Goal: Transaction & Acquisition: Purchase product/service

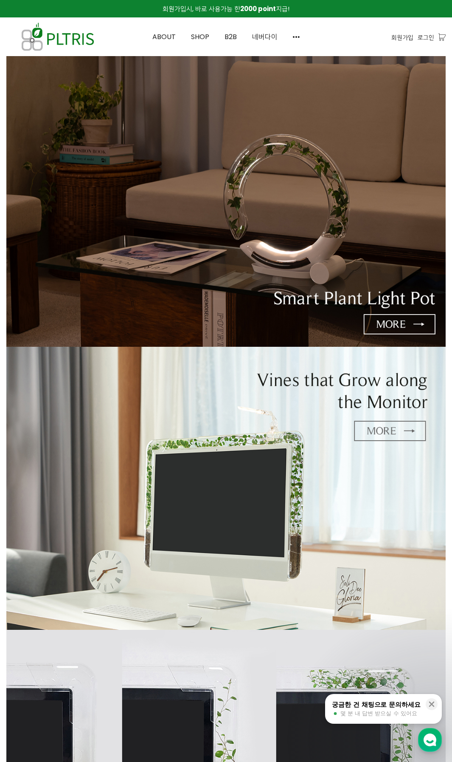
click at [209, 520] on img at bounding box center [226, 488] width 440 height 283
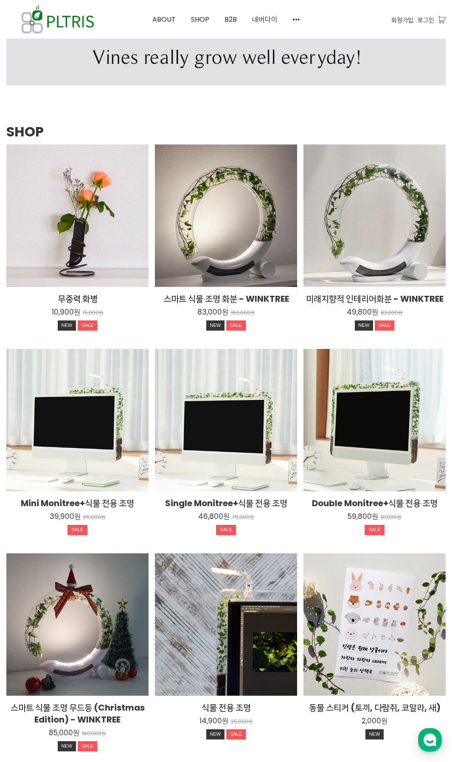
scroll to position [892, 0]
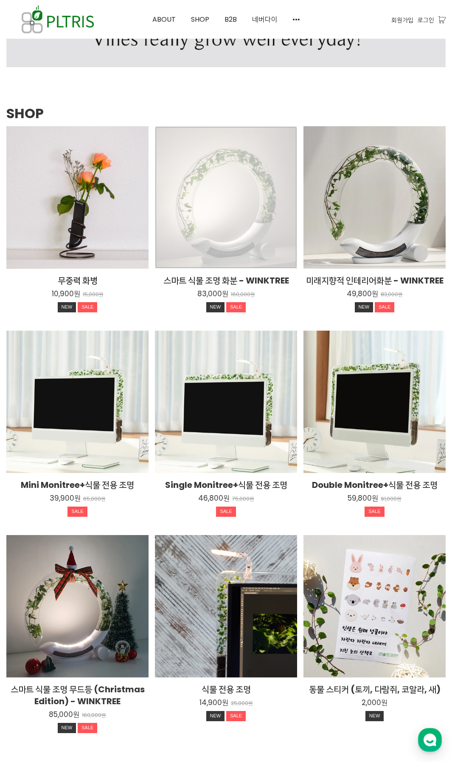
click at [215, 232] on div "스마트 식물 조명 화분 - WINKTREE 83,000원 160,000원 NEW SALE TIME SALE" at bounding box center [226, 197] width 142 height 142
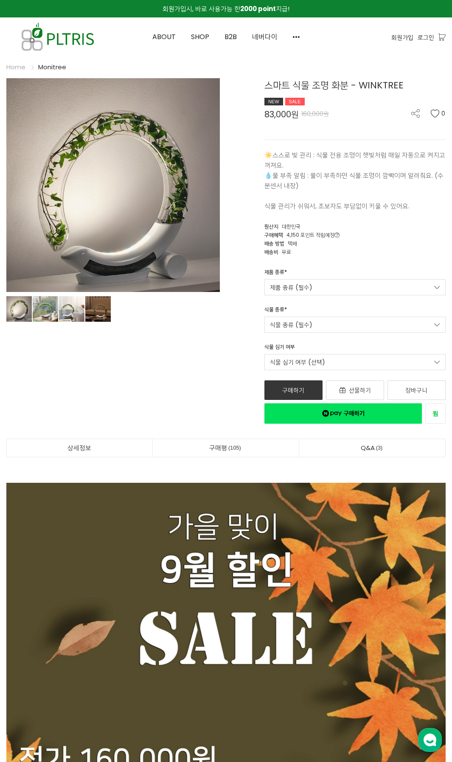
click at [336, 296] on div "제품 종류 * 제품 종류 (필수) Winktree Winktree(식물조명+수분센서 없음) 식물 종류 * 식물 종류 (필수) 제품 종류 옵션을…" at bounding box center [355, 305] width 194 height 75
click at [337, 290] on link "제품 종류 (필수)" at bounding box center [355, 287] width 181 height 16
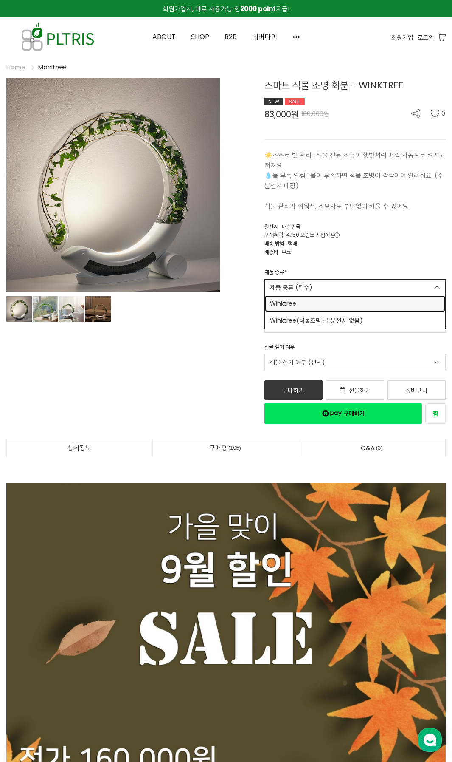
click at [339, 305] on span "Winktree" at bounding box center [355, 303] width 170 height 9
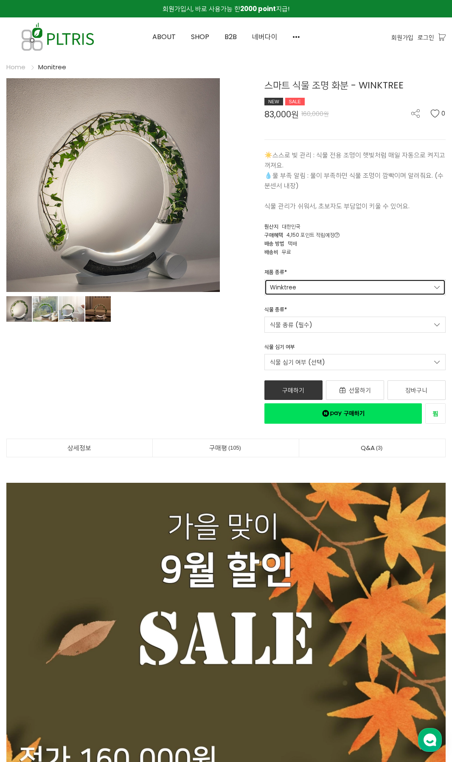
click at [342, 290] on link "Winktree" at bounding box center [355, 287] width 181 height 16
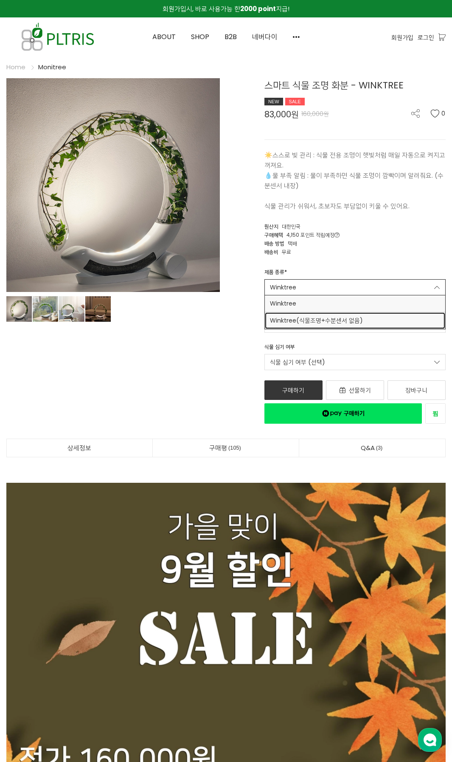
click at [336, 319] on span "Winktree(식물조명+수분센서 없음)" at bounding box center [355, 320] width 170 height 9
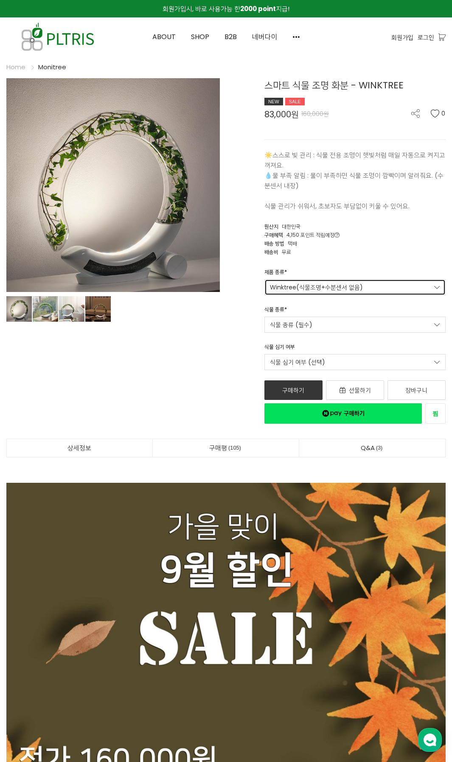
click at [342, 287] on link "Winktree(식물조명+수분센서 없음)" at bounding box center [355, 287] width 181 height 16
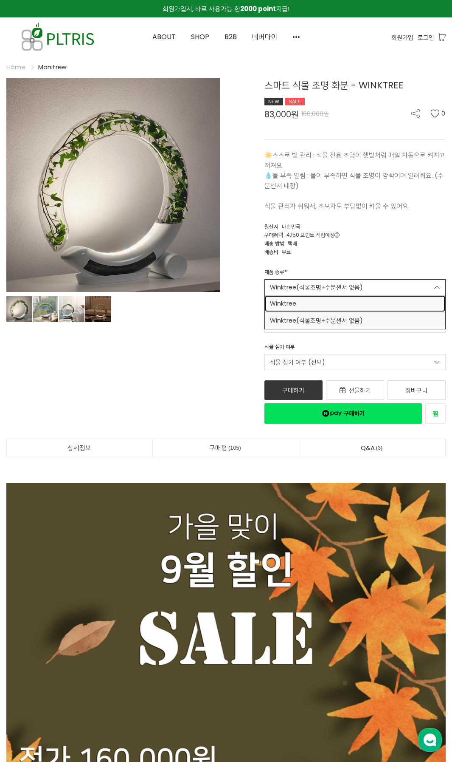
click at [331, 306] on span "Winktree" at bounding box center [355, 303] width 170 height 9
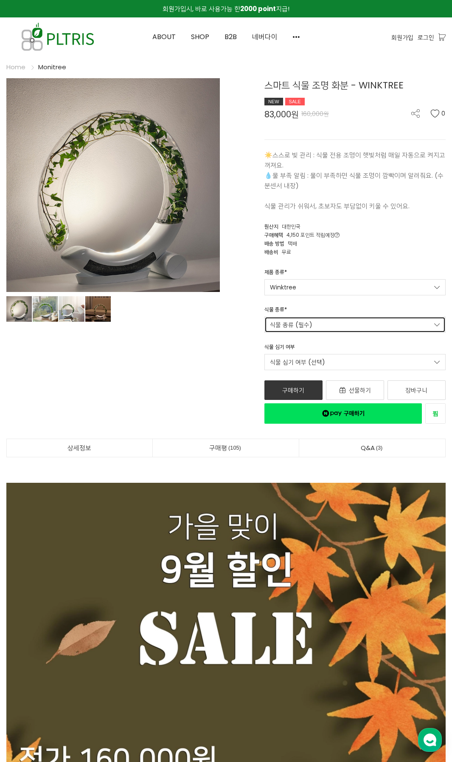
click at [327, 322] on link "식물 종류 (필수)" at bounding box center [355, 324] width 181 height 16
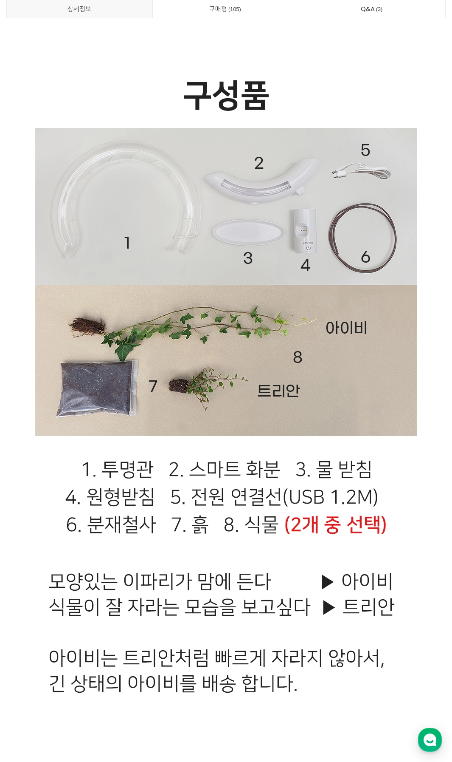
scroll to position [16849, 0]
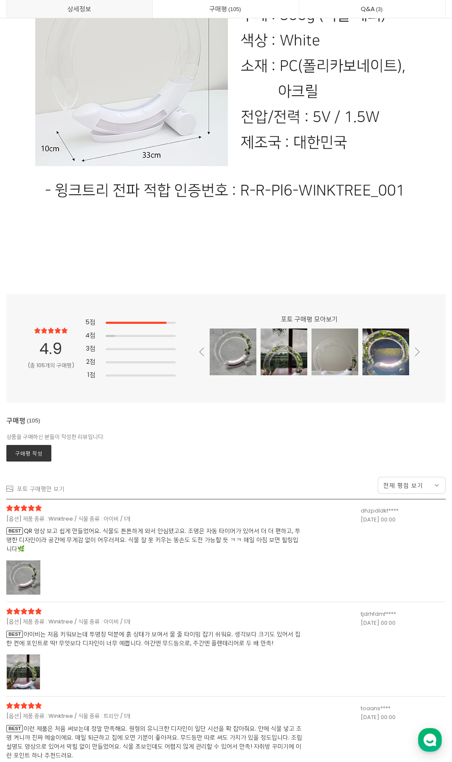
scroll to position [22101, 0]
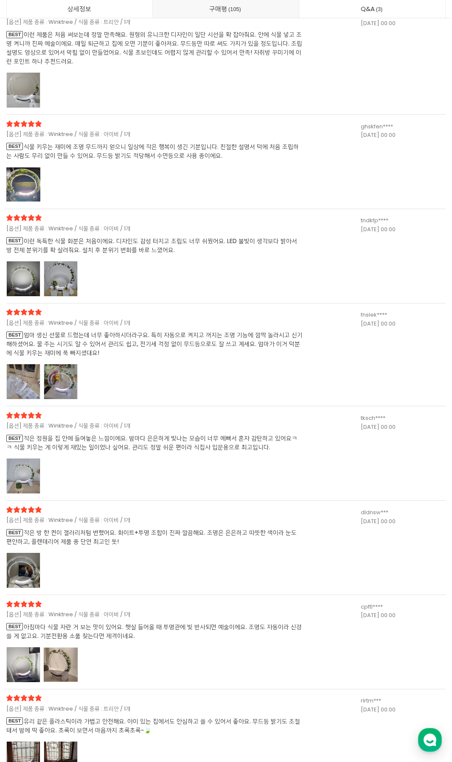
click at [178, 345] on span "BEST 엄마 생신 선물로 드렸는데 너무 좋아하시더라구요. 특히 자동으로 켜지고 꺼지는 조명 기능에 깜짝 놀라시고 신기해하셨어요. 물 주는 시…" at bounding box center [154, 343] width 297 height 27
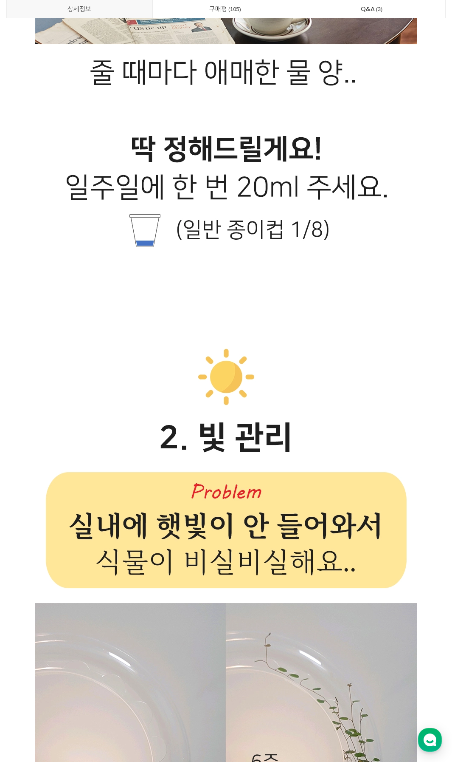
scroll to position [0, 0]
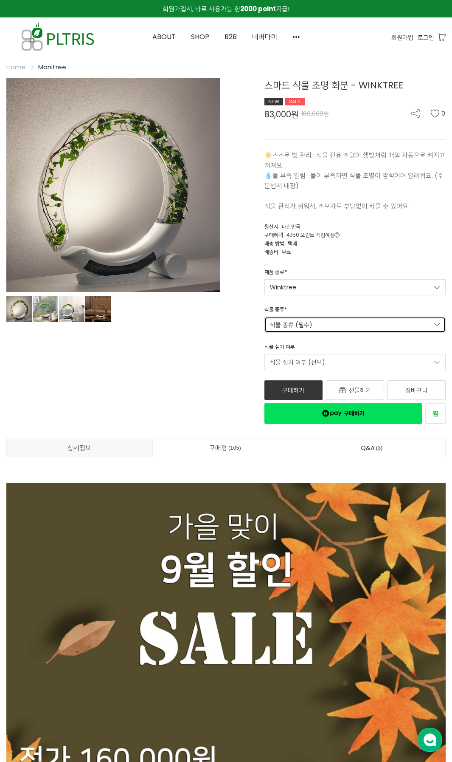
click at [327, 325] on link "식물 종류 (필수)" at bounding box center [355, 324] width 181 height 16
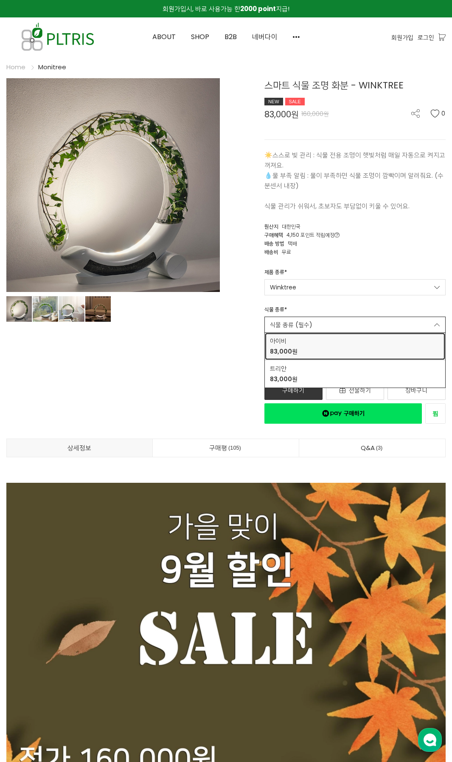
click at [320, 344] on div "아이비 83,000원" at bounding box center [355, 346] width 170 height 20
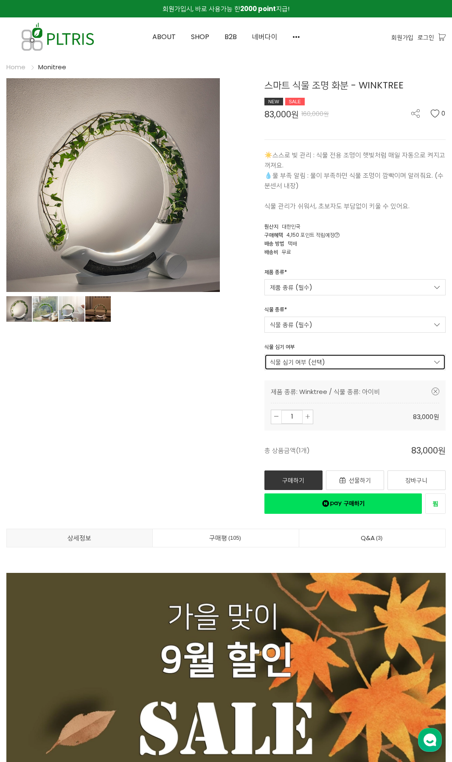
click at [318, 361] on link "식물 심기 여부 (선택)" at bounding box center [355, 362] width 181 height 16
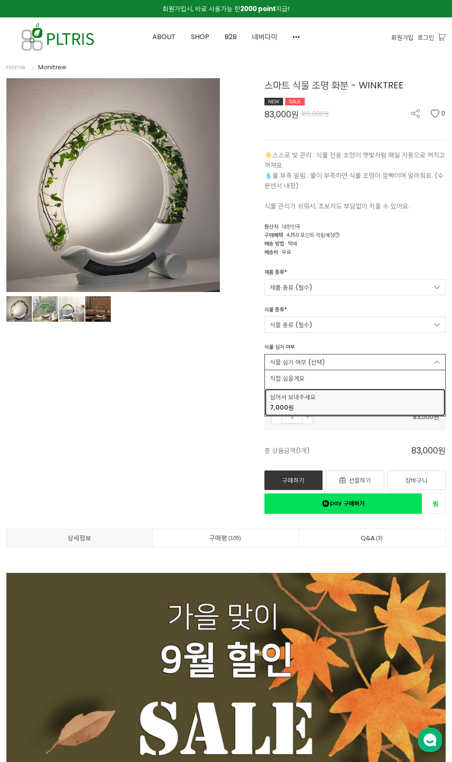
click at [317, 401] on span "심어서 보내주세요" at bounding box center [355, 396] width 170 height 9
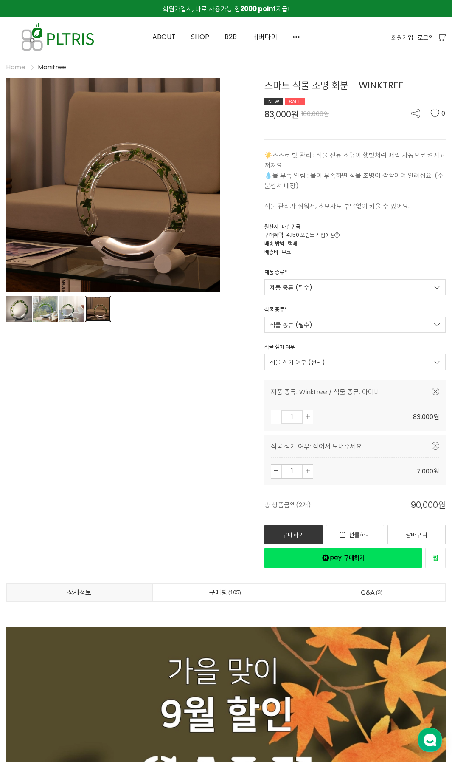
click at [101, 314] on link "상품 이미지" at bounding box center [97, 308] width 25 height 25
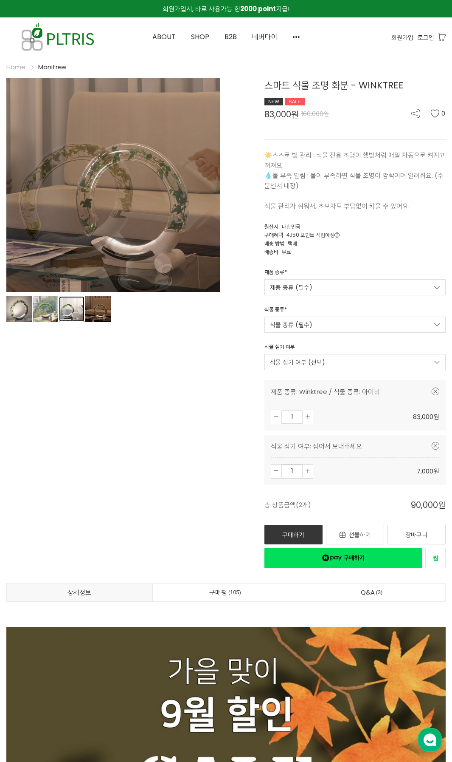
click at [77, 317] on link "상품 이미지" at bounding box center [71, 308] width 25 height 25
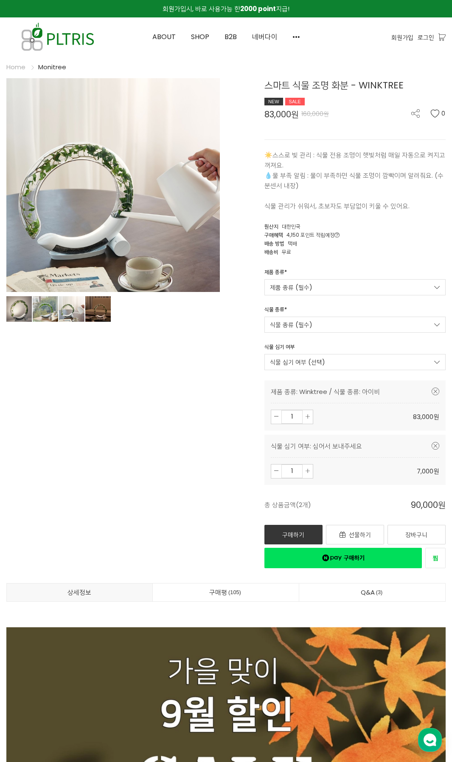
click at [43, 322] on li "상품 이미지" at bounding box center [46, 310] width 26 height 28
click at [314, 551] on link "네이버페이 구매하기" at bounding box center [344, 558] width 158 height 20
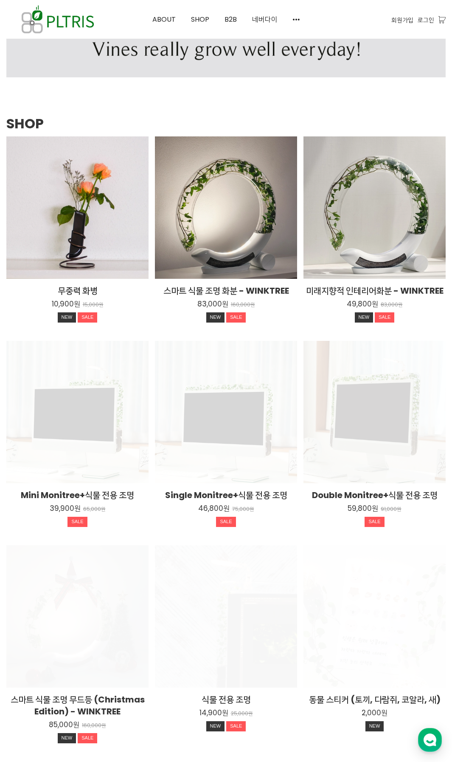
scroll to position [970, 0]
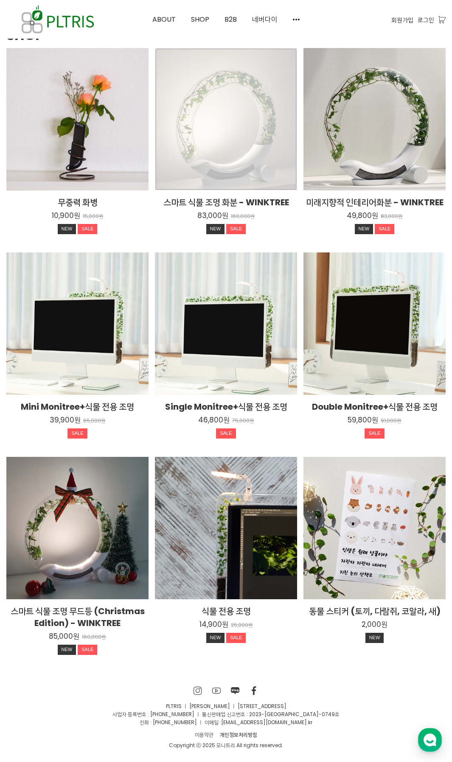
click at [246, 144] on div "스마트 식물 조명 화분 - WINKTREE 83,000원 160,000원 NEW SALE TIME SALE" at bounding box center [226, 119] width 142 height 142
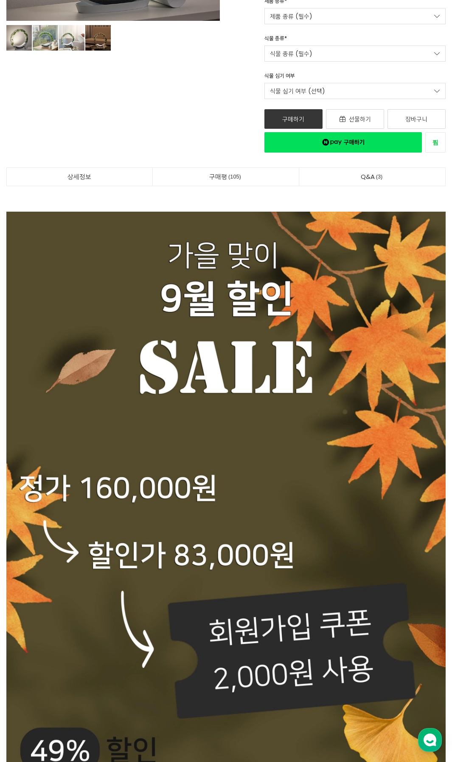
scroll to position [297, 0]
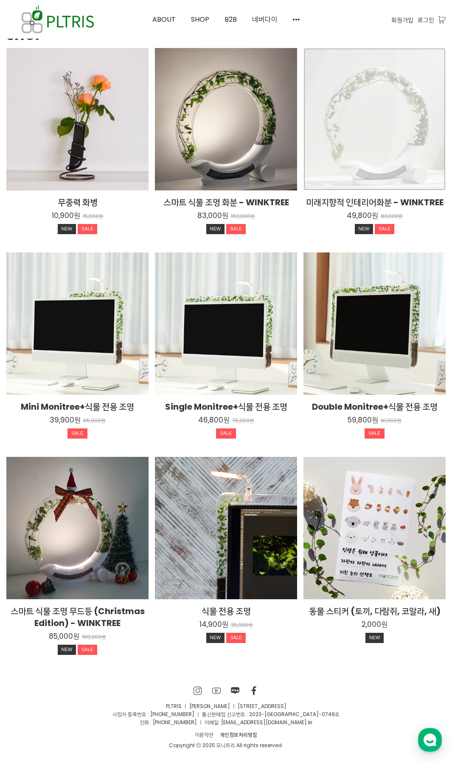
click at [399, 146] on div "미래지향적 인테리어화분 - WINKTREE 49,800원 83,000원 NEW SALE TIME SALE" at bounding box center [375, 119] width 142 height 142
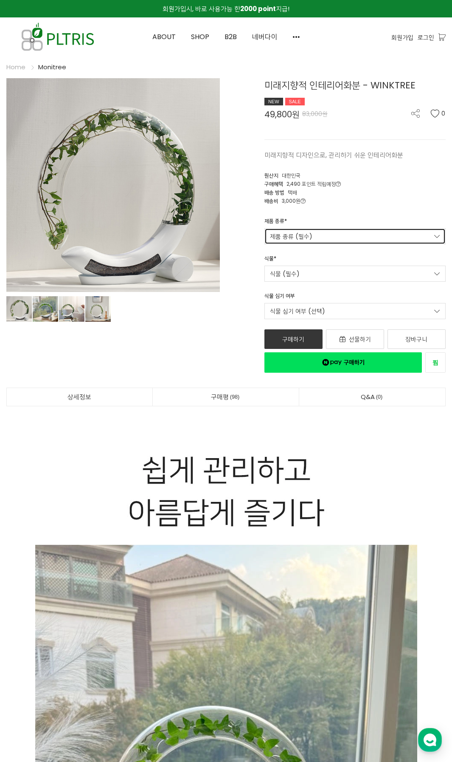
click at [359, 236] on link "제품 종류 (필수)" at bounding box center [355, 236] width 181 height 16
click at [360, 203] on div "배송비 3,000원" at bounding box center [355, 200] width 181 height 8
drag, startPoint x: 363, startPoint y: 198, endPoint x: 366, endPoint y: 194, distance: 5.0
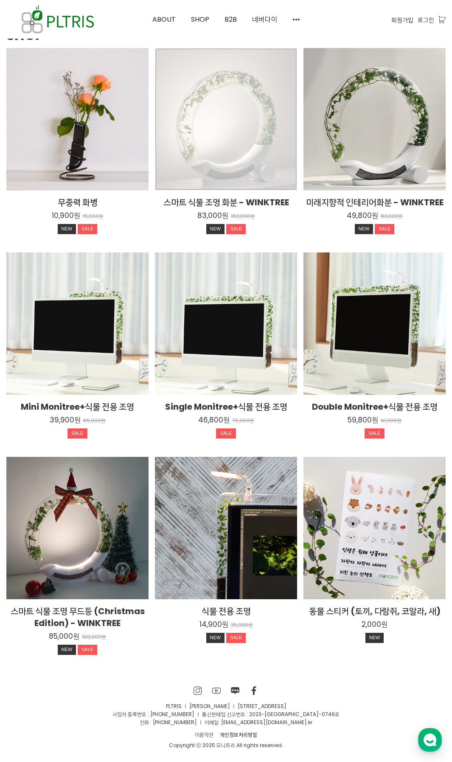
click at [256, 181] on div "스마트 식물 조명 화분 - WINKTREE 83,000원 160,000원 NEW SALE TIME SALE" at bounding box center [226, 119] width 142 height 142
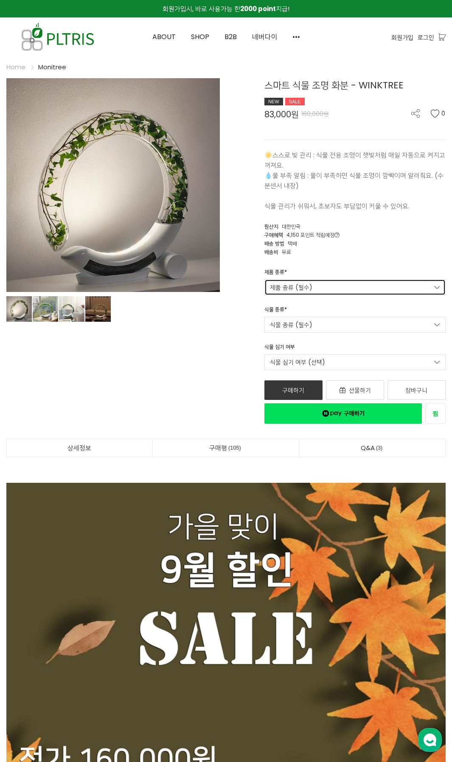
click at [337, 288] on link "제품 종류 (필수)" at bounding box center [355, 287] width 181 height 16
click at [362, 234] on div "구매혜택 4,150 포인트 적립예정 적립예정" at bounding box center [355, 234] width 181 height 8
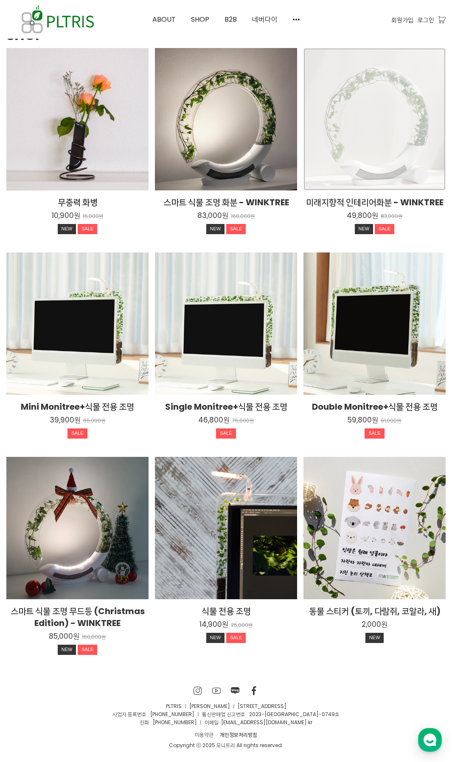
click at [383, 140] on div "미래지향적 인테리어화분 - WINKTREE 49,800원 83,000원 NEW SALE TIME SALE" at bounding box center [375, 119] width 142 height 142
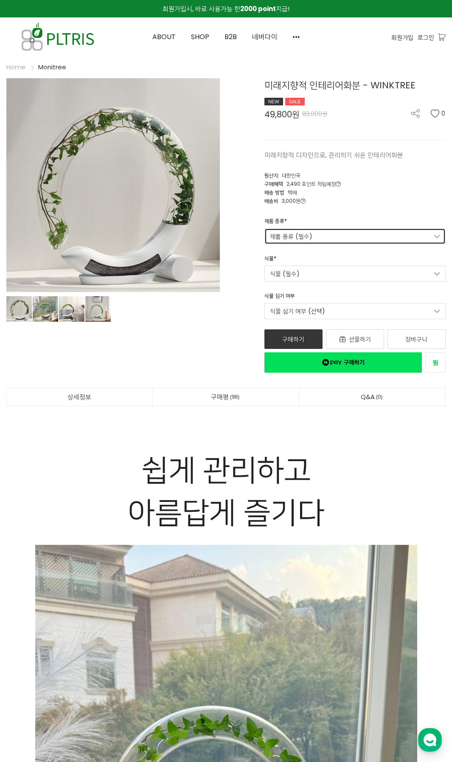
click at [358, 237] on link "제품 종류 (필수)" at bounding box center [355, 236] width 181 height 16
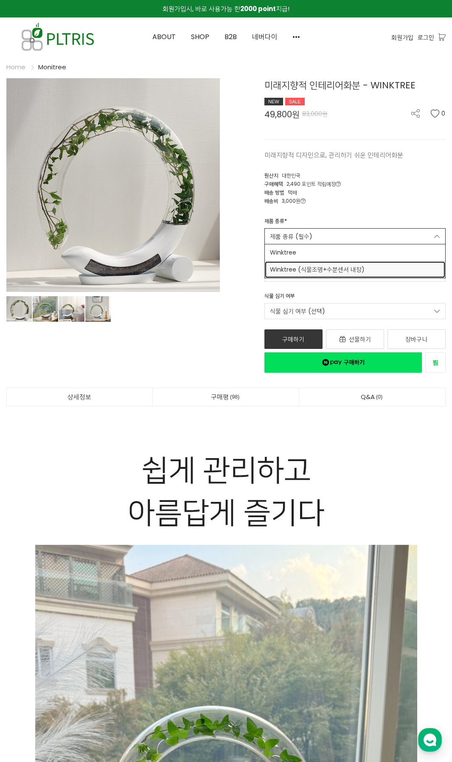
click at [344, 274] on link "Winktree (식물조명+수분센서 내장)" at bounding box center [355, 269] width 181 height 17
click at [344, 274] on link "식물 (필수)" at bounding box center [355, 273] width 181 height 16
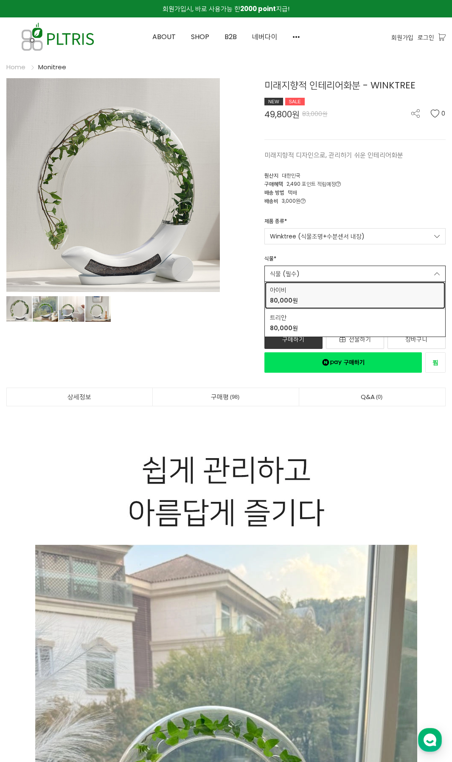
click at [335, 294] on div "아이비 80,000원" at bounding box center [355, 295] width 170 height 20
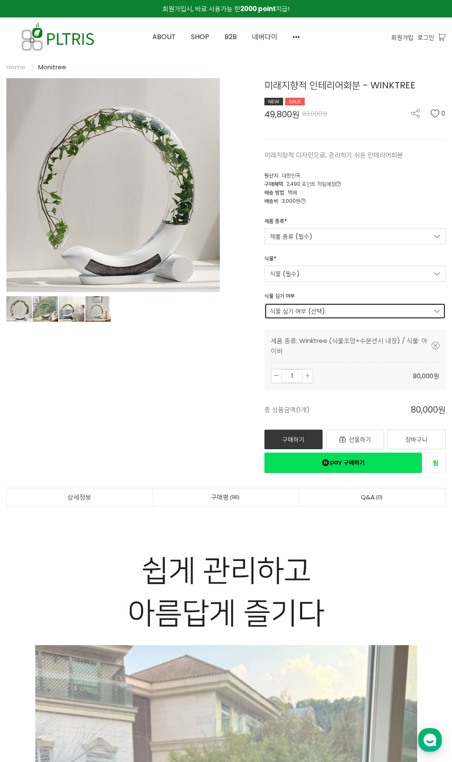
click at [333, 307] on link "식물 심기 여부 (선택)" at bounding box center [355, 311] width 181 height 16
click at [325, 326] on span "직접 심을게요" at bounding box center [355, 327] width 170 height 9
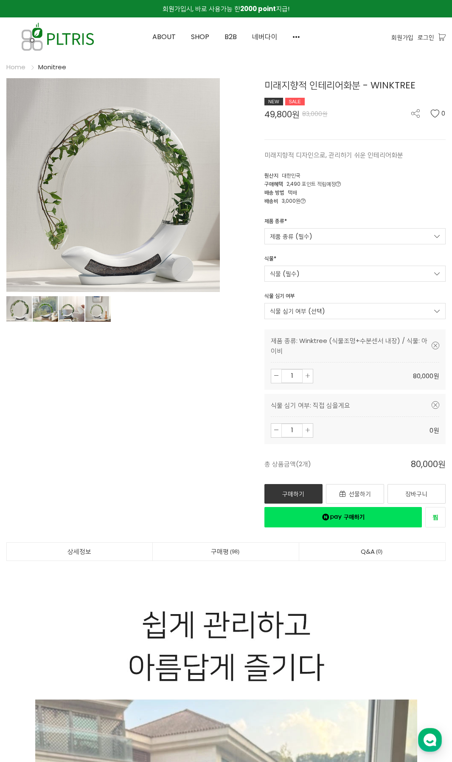
click at [244, 336] on div "미래지향적 인테리어화분 - WINKTREE NEW SALE 49,800원 83,000원 0 미래지향적 디자인으로, 관리하기 쉬운 인테리어화분 …" at bounding box center [340, 302] width 214 height 449
click at [437, 404] on icon at bounding box center [436, 405] width 8 height 8
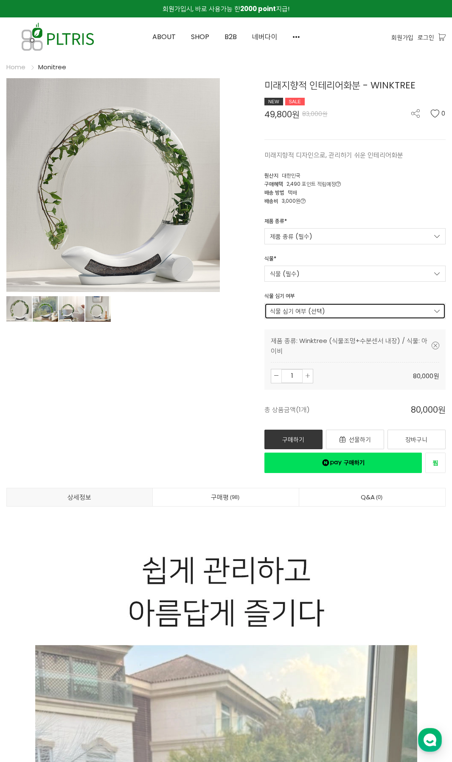
click at [330, 308] on link "식물 심기 여부 (선택)" at bounding box center [355, 311] width 181 height 16
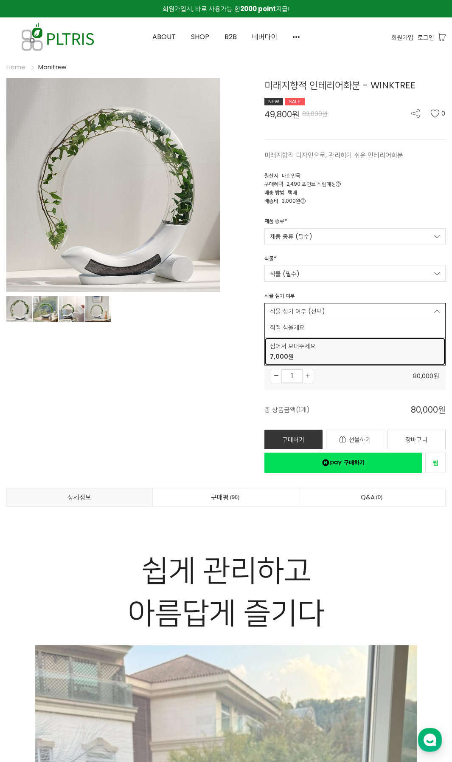
click at [320, 347] on span "심어서 보내주세요" at bounding box center [355, 345] width 170 height 9
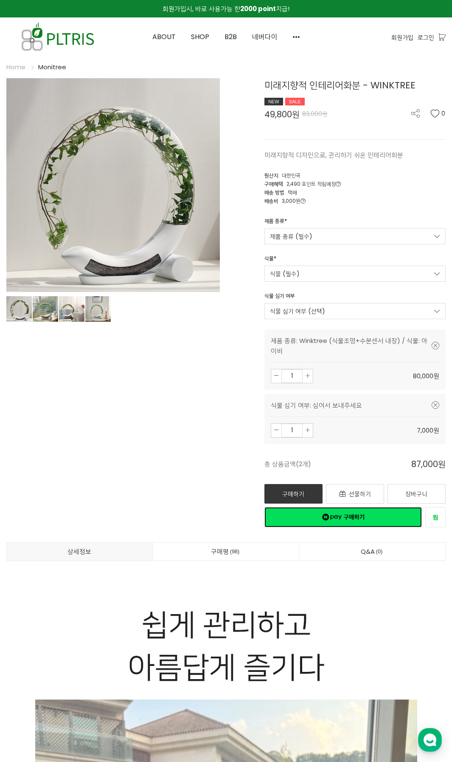
click at [305, 515] on link "네이버페이 구매하기" at bounding box center [344, 517] width 158 height 20
